Goal: Task Accomplishment & Management: Manage account settings

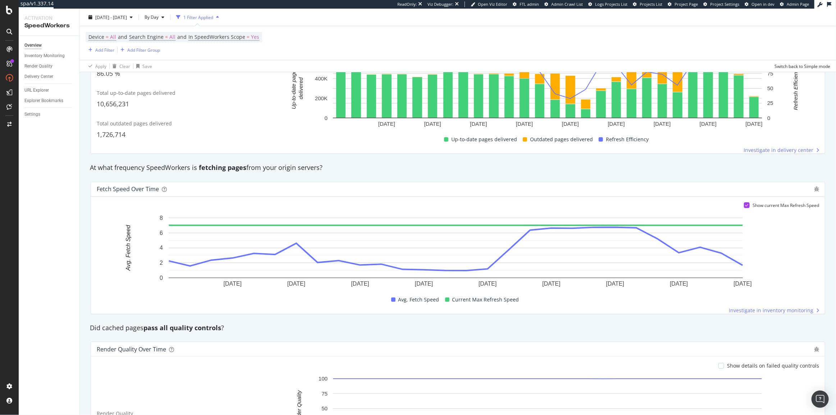
scroll to position [424, 0]
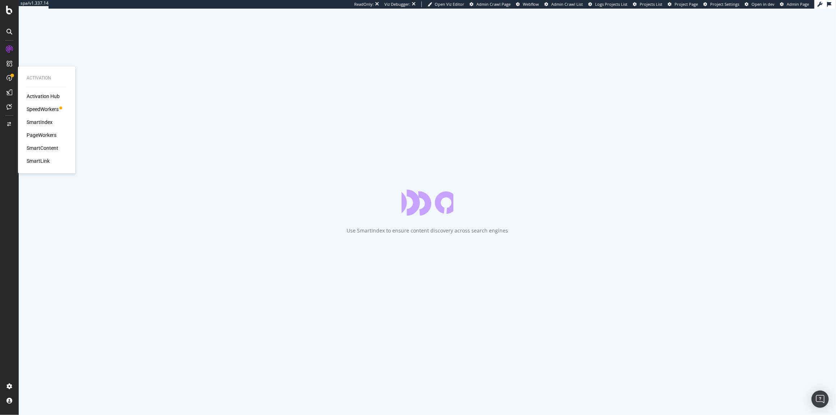
drag, startPoint x: 40, startPoint y: 107, endPoint x: 49, endPoint y: 107, distance: 9.4
click at [40, 107] on div "SpeedWorkers" at bounding box center [43, 109] width 32 height 7
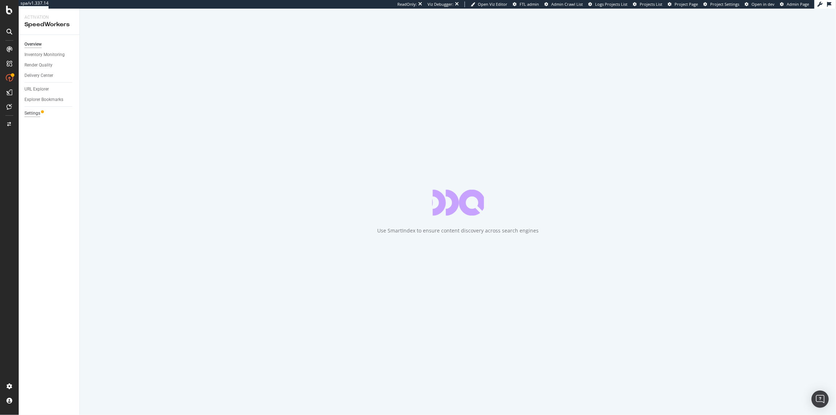
click at [36, 117] on div "Settings" at bounding box center [32, 114] width 16 height 8
